Goal: Register for event/course

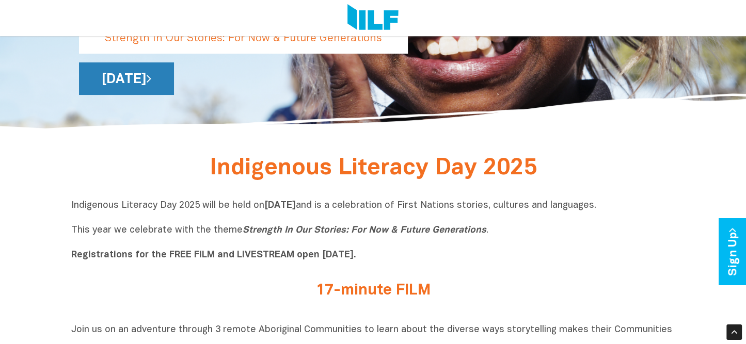
scroll to position [155, 0]
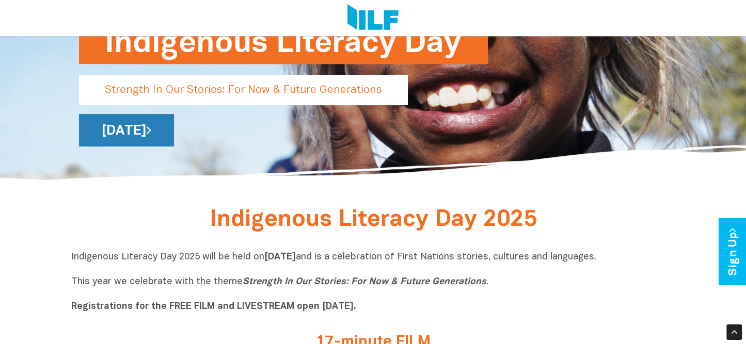
click at [174, 131] on link "[DATE]" at bounding box center [126, 130] width 95 height 33
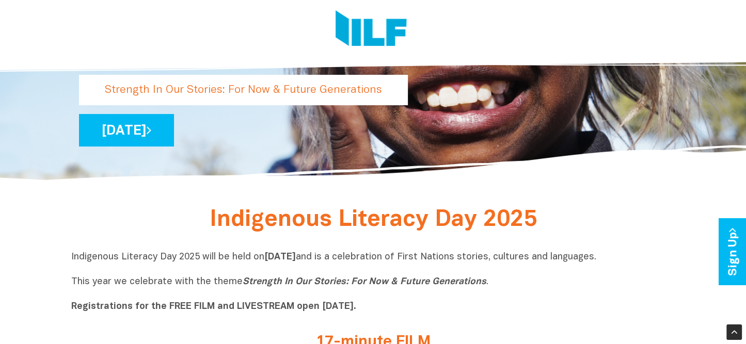
scroll to position [0, 0]
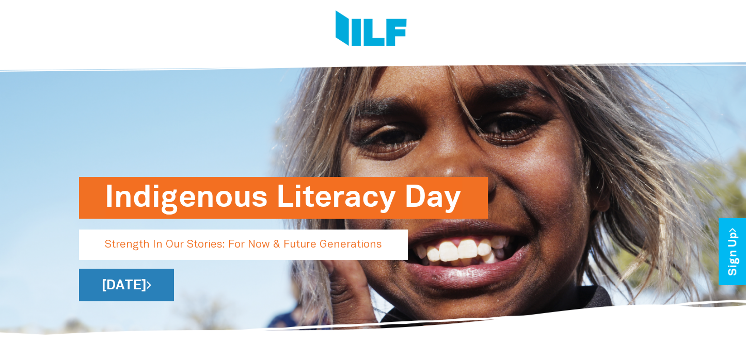
click at [174, 280] on link "[DATE]" at bounding box center [126, 285] width 95 height 33
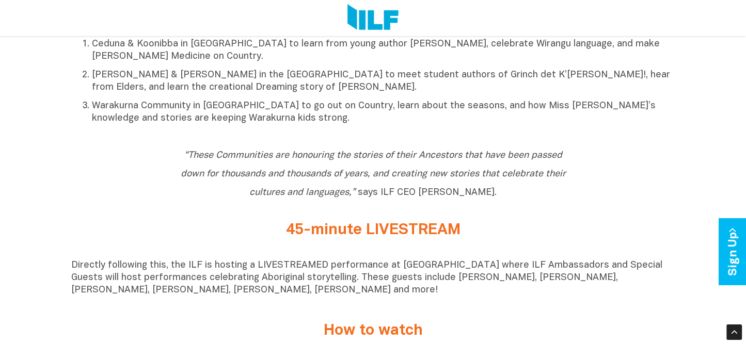
scroll to position [671, 0]
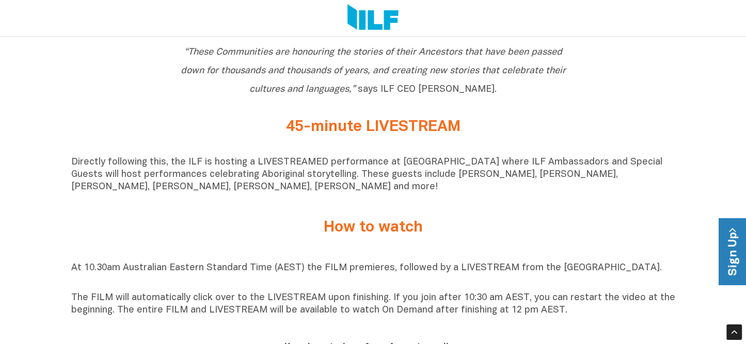
click at [730, 259] on link "Sign Up" at bounding box center [733, 252] width 29 height 67
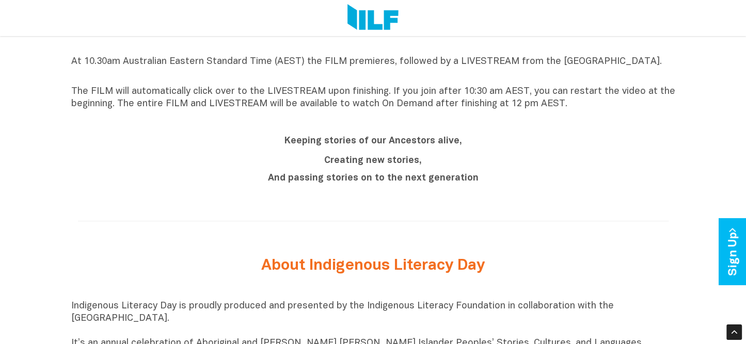
scroll to position [1084, 0]
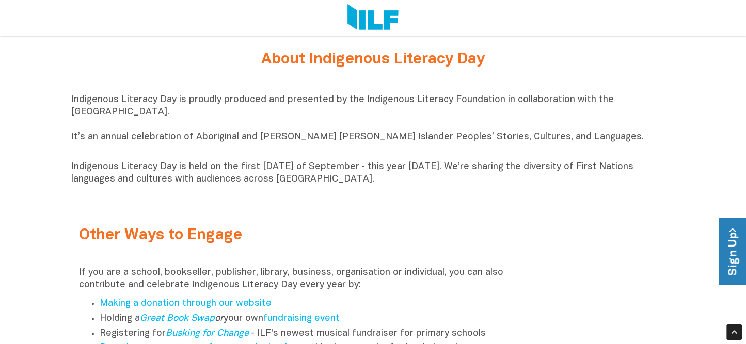
click at [730, 242] on link "Sign Up" at bounding box center [733, 252] width 29 height 67
